Goal: Transaction & Acquisition: Purchase product/service

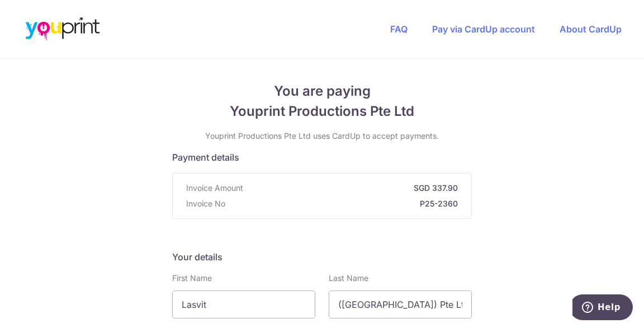
scroll to position [112, 0]
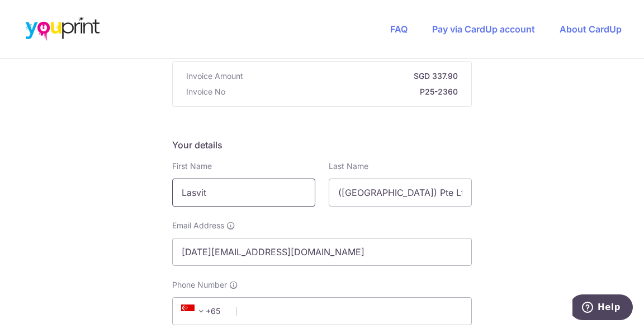
drag, startPoint x: 222, startPoint y: 191, endPoint x: 70, endPoint y: 169, distance: 153.6
type input "n"
type input "NAZEERA"
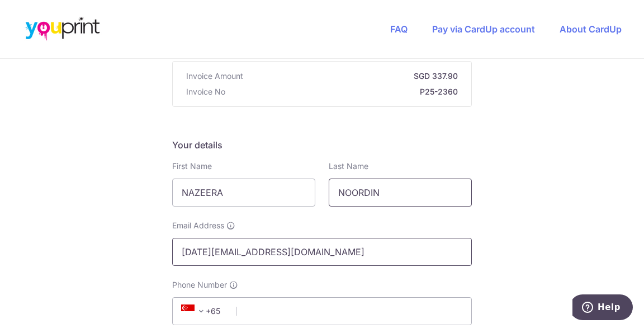
type input "NOORDIN"
drag, startPoint x: 292, startPoint y: 252, endPoint x: 0, endPoint y: 267, distance: 292.4
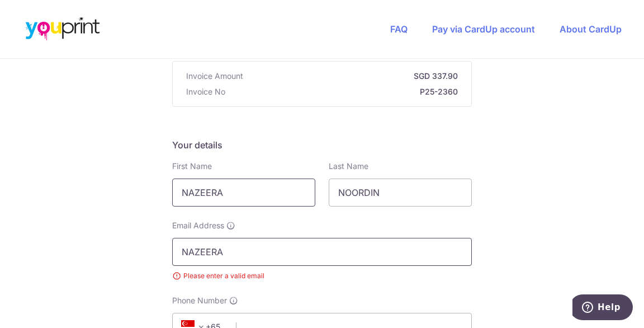
type input "[EMAIL_ADDRESS][DOMAIN_NAME]"
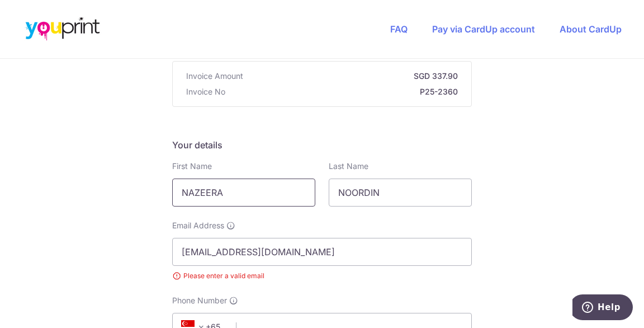
type input "088902"
type input "[STREET_ADDRESS][PERSON_NAME]"
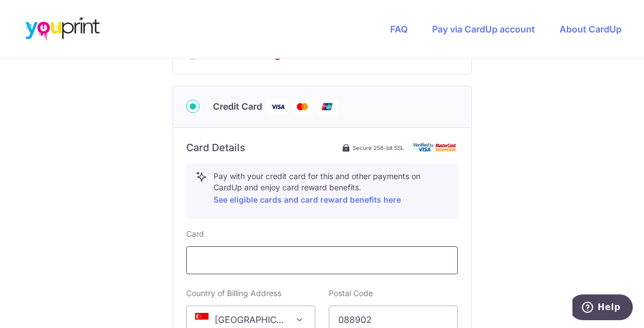
scroll to position [603, 0]
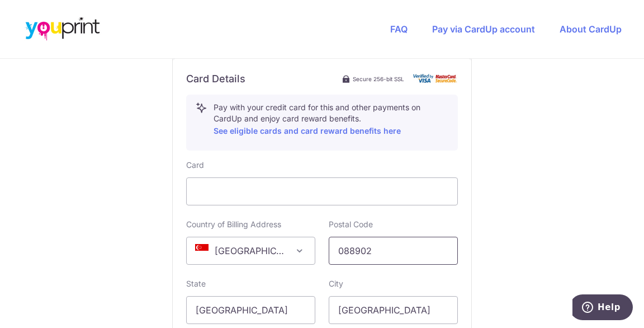
click at [387, 248] on input "088902" at bounding box center [393, 251] width 129 height 28
drag, startPoint x: 76, startPoint y: 249, endPoint x: 60, endPoint y: 249, distance: 15.7
click at [60, 249] on div "You are paying Youprint Productions Pte Ltd Youprint Productions Pte Ltd uses C…" at bounding box center [322, 1] width 644 height 1091
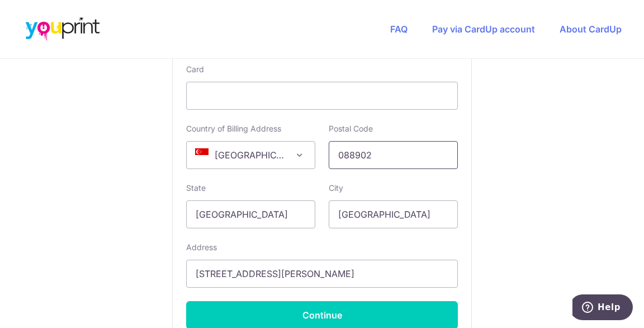
scroll to position [715, 0]
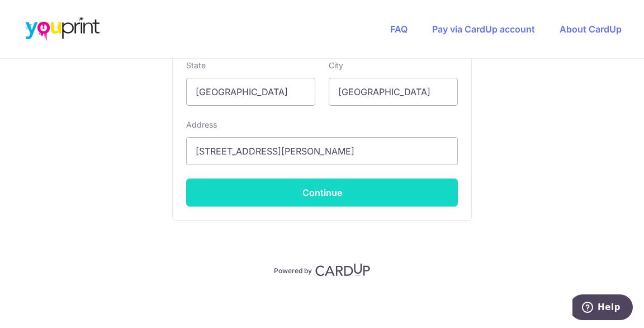
click at [293, 187] on button "Continue" at bounding box center [322, 192] width 272 height 28
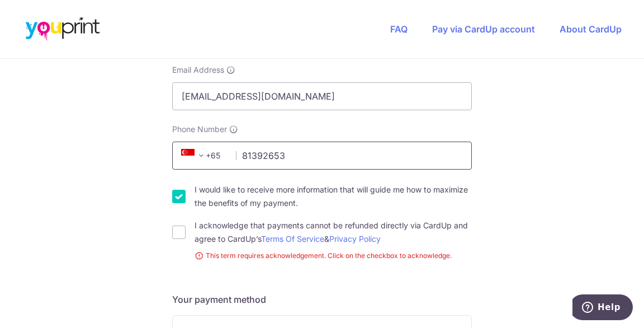
scroll to position [285, 0]
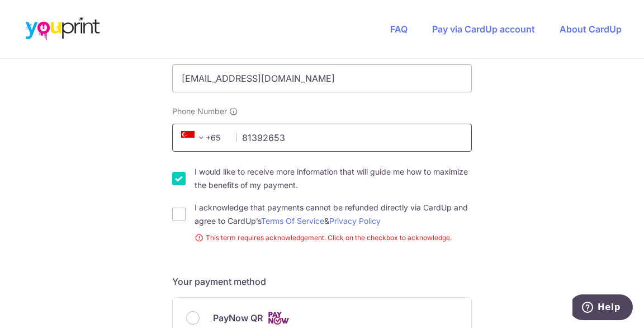
type input "81392653"
click at [172, 179] on input "I would like to receive more information that will guide me how to maximize the…" at bounding box center [178, 178] width 13 height 13
checkbox input "false"
click at [175, 212] on input "I acknowledge that payments cannot be refunded directly via CardUp and agree to…" at bounding box center [178, 214] width 13 height 13
checkbox input "true"
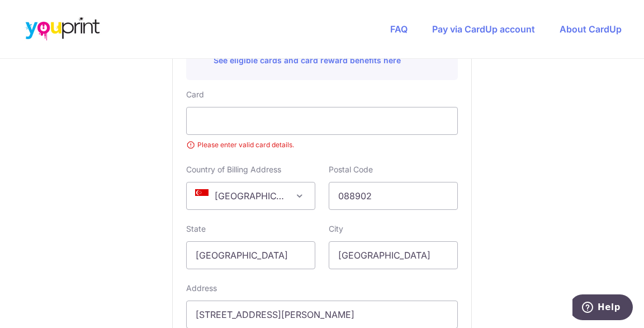
scroll to position [677, 0]
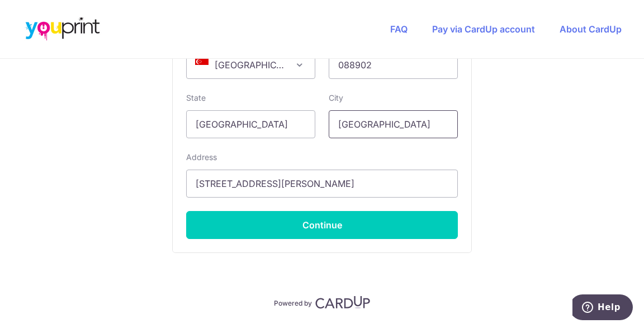
scroll to position [821, 0]
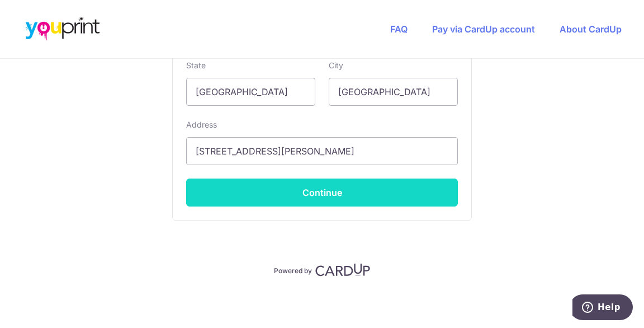
click at [357, 190] on button "Continue" at bounding box center [322, 192] width 272 height 28
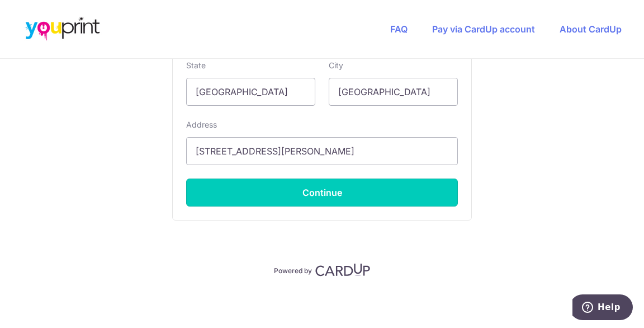
type input "**** 6827"
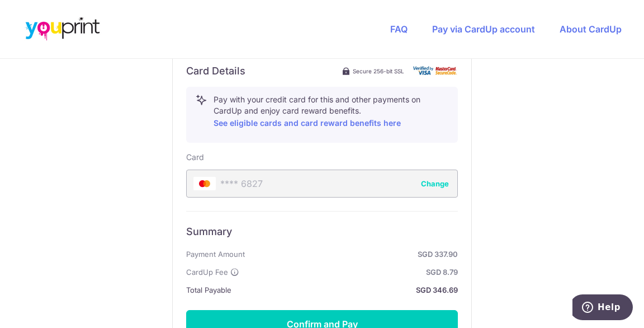
scroll to position [742, 0]
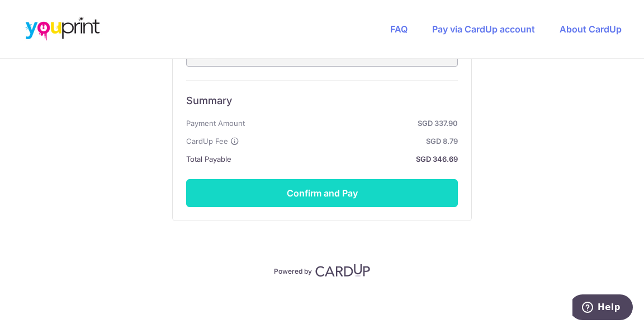
click at [367, 187] on button "Confirm and Pay" at bounding box center [322, 193] width 272 height 28
